Goal: Task Accomplishment & Management: Complete application form

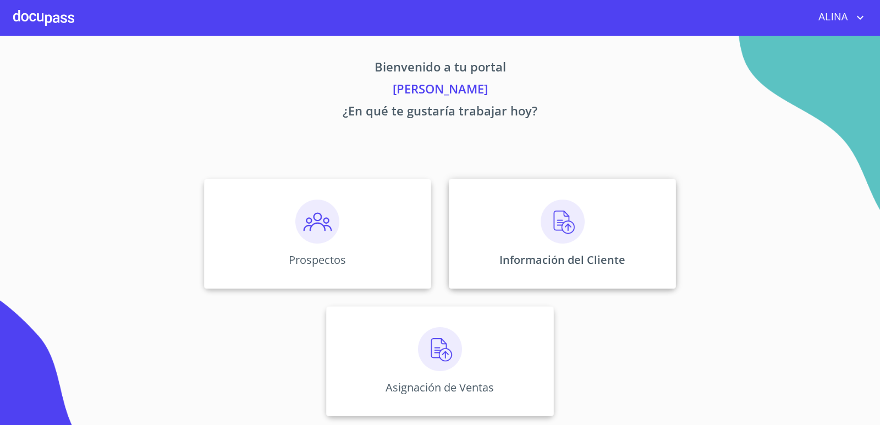
click at [499, 224] on div "Información del Cliente" at bounding box center [562, 234] width 227 height 110
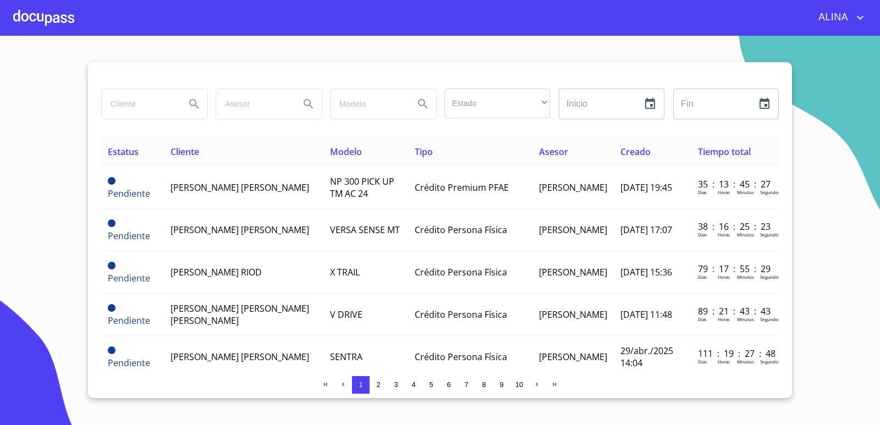
click at [157, 108] on input "search" at bounding box center [139, 104] width 75 height 30
type input "[PERSON_NAME]"
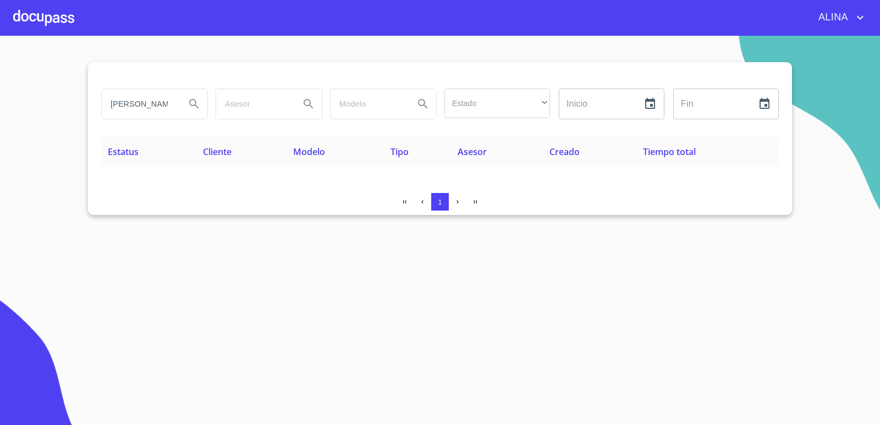
drag, startPoint x: 112, startPoint y: 109, endPoint x: 20, endPoint y: 56, distance: 106.7
click at [31, 100] on section "oscar toorees Estado ​ ​ Inicio ​ Fin ​ Estatus Cliente Modelo Tipo Asesor Crea…" at bounding box center [440, 231] width 880 height 390
click at [39, 11] on div at bounding box center [43, 17] width 61 height 35
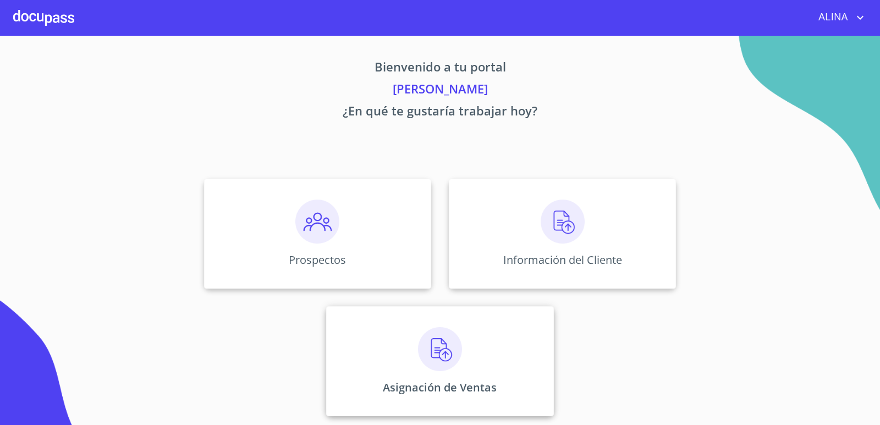
click at [508, 347] on div "Asignación de Ventas" at bounding box center [439, 361] width 227 height 110
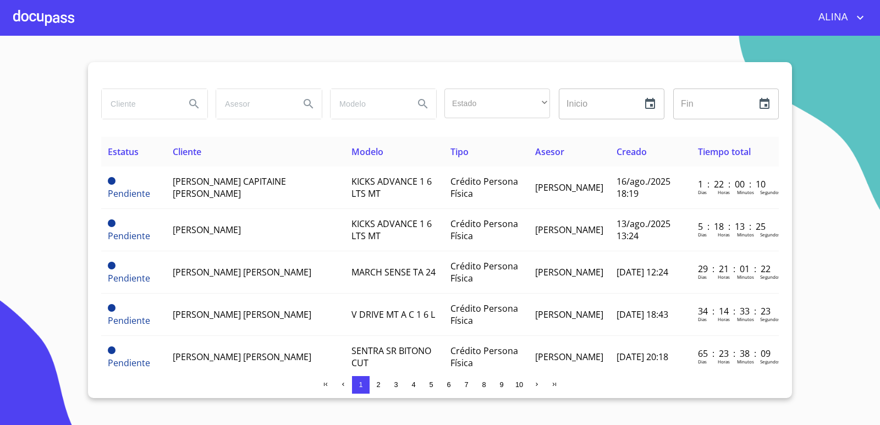
click at [146, 107] on input "search" at bounding box center [139, 104] width 75 height 30
type input "[PERSON_NAME]"
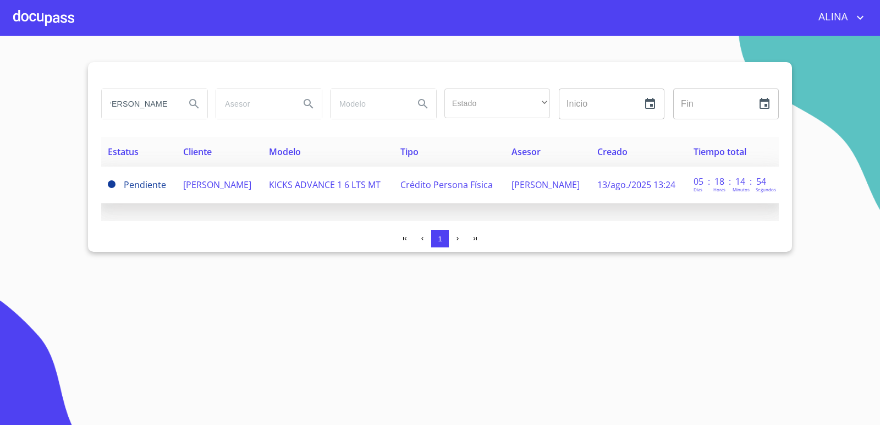
scroll to position [0, 0]
click at [201, 184] on span "[PERSON_NAME]" at bounding box center [217, 185] width 68 height 12
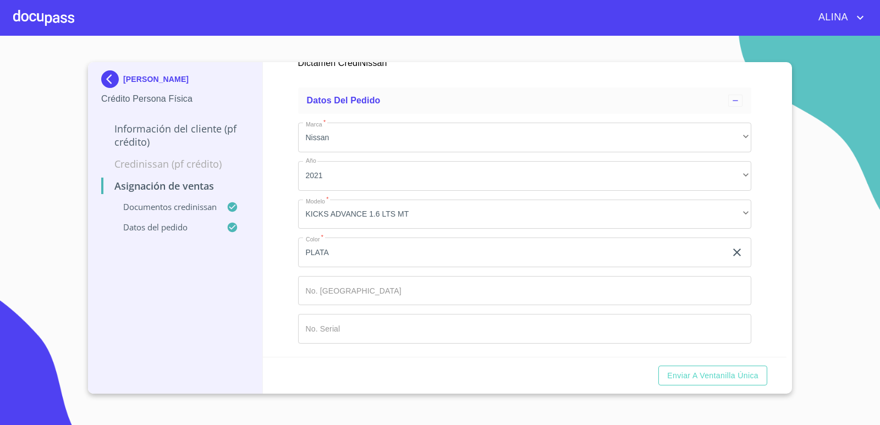
scroll to position [698, 0]
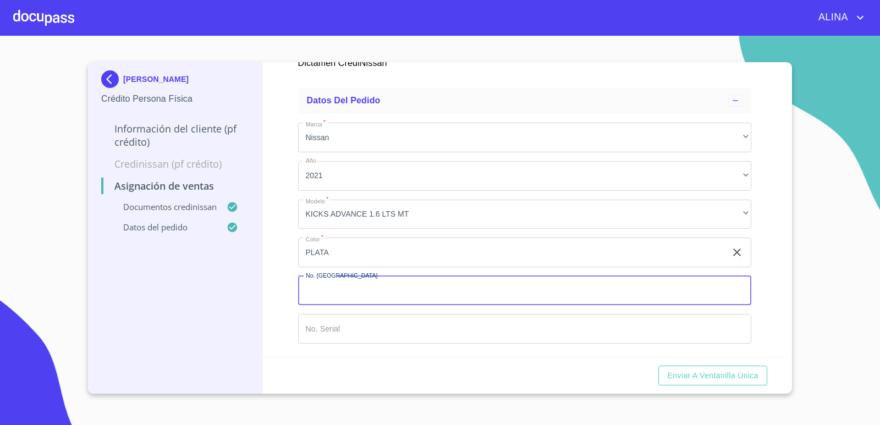
click at [379, 295] on input "Marca   *" at bounding box center [525, 291] width 454 height 30
type input "148832"
